Goal: Check status: Check status

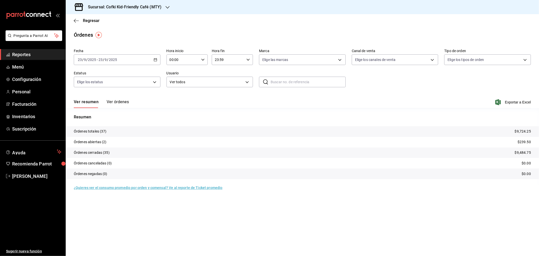
click at [149, 10] on h3 "Sucursal: Cofki Kid-Friendly Café (MTY)" at bounding box center [123, 7] width 78 height 6
click at [118, 34] on div "Cofki Cafe ([GEOGRAPHIC_DATA])" at bounding box center [104, 33] width 68 height 5
click at [123, 100] on button "Ver órdenes" at bounding box center [118, 103] width 22 height 9
